Goal: Navigation & Orientation: Find specific page/section

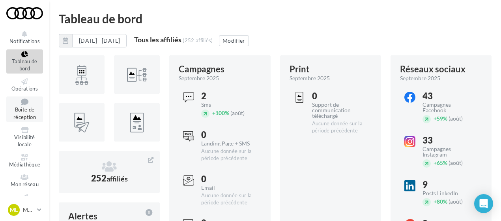
click at [30, 114] on span "Boîte de réception" at bounding box center [24, 114] width 22 height 14
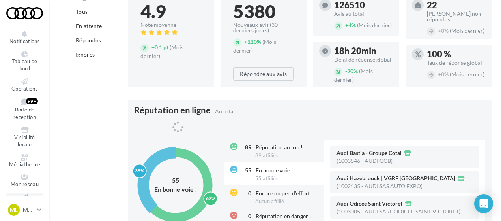
scroll to position [164, 0]
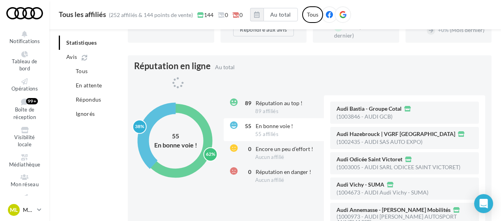
click at [38, 208] on icon at bounding box center [39, 209] width 4 height 7
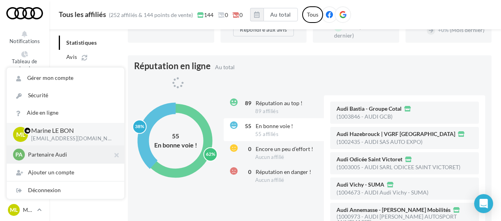
click at [39, 162] on div "PA Partenaire Audi acces_partenaire_audi" at bounding box center [66, 154] width 118 height 18
click at [42, 157] on p "Partenaire Audi" at bounding box center [71, 154] width 87 height 8
click at [43, 153] on p "Partenaire Audi" at bounding box center [71, 154] width 87 height 8
click at [47, 154] on p "Partenaire Audi" at bounding box center [71, 154] width 87 height 8
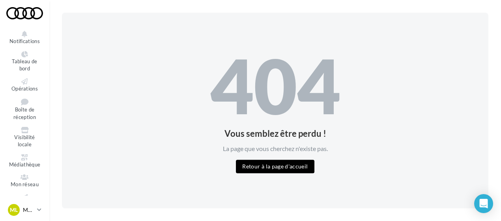
click at [36, 213] on link "ML Marine LE BON [EMAIL_ADDRESS][DOMAIN_NAME]" at bounding box center [24, 209] width 37 height 15
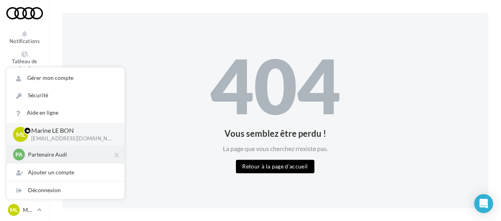
click at [45, 158] on p "Partenaire Audi" at bounding box center [71, 154] width 87 height 8
click at [61, 157] on p "Partenaire Audi" at bounding box center [71, 154] width 87 height 8
